Goal: Task Accomplishment & Management: Manage account settings

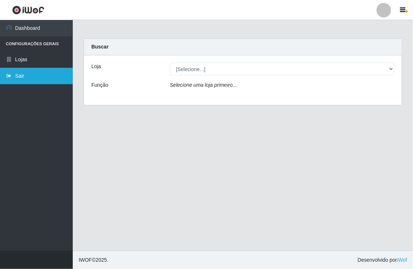
click at [20, 78] on link "Sair" at bounding box center [36, 76] width 73 height 16
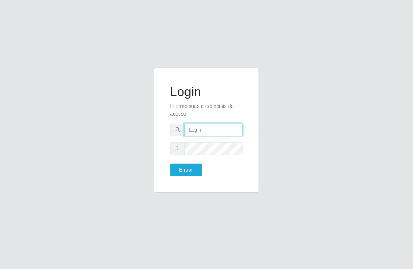
click at [205, 130] on input "text" at bounding box center [214, 129] width 59 height 13
type input "[EMAIL_ADDRESS][DOMAIN_NAME]"
click at [170, 163] on button "Entrar" at bounding box center [186, 169] width 32 height 13
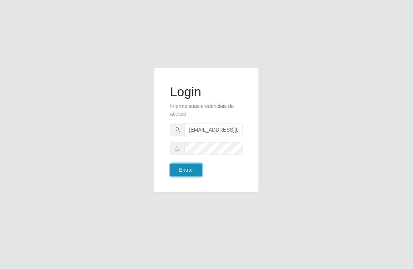
click at [183, 169] on button "Entrar" at bounding box center [186, 169] width 32 height 13
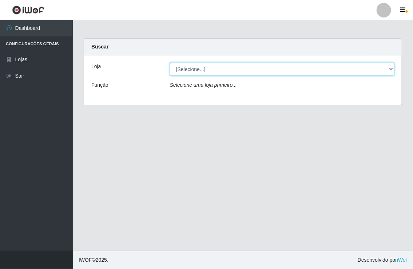
click at [391, 67] on select "[Selecione...] Nordestão - [GEOGRAPHIC_DATA]" at bounding box center [282, 69] width 225 height 13
select select "454"
click at [170, 63] on select "[Selecione...] Nordestão - [GEOGRAPHIC_DATA]" at bounding box center [282, 69] width 225 height 13
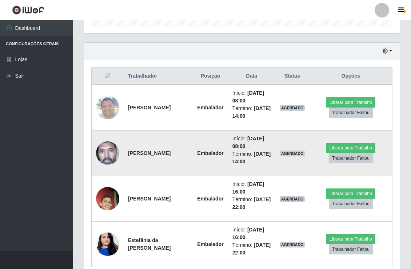
scroll to position [242, 0]
